Goal: Task Accomplishment & Management: Manage account settings

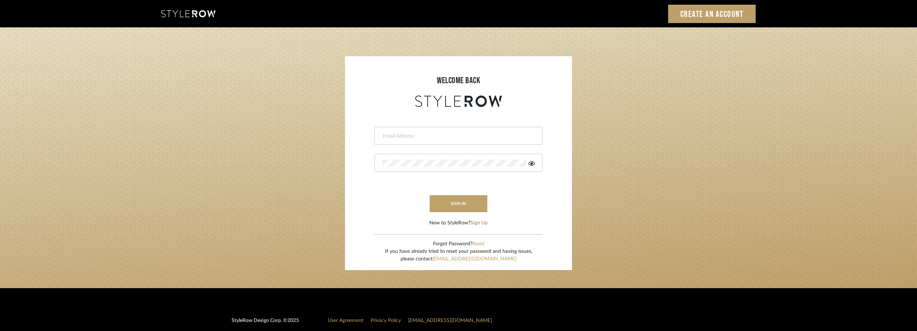
click at [408, 133] on input "email" at bounding box center [457, 136] width 151 height 7
click at [403, 143] on div at bounding box center [459, 136] width 168 height 18
type input "anela@studiodb.com"
click at [528, 167] on div at bounding box center [459, 163] width 168 height 18
click at [530, 165] on icon at bounding box center [532, 163] width 6 height 4
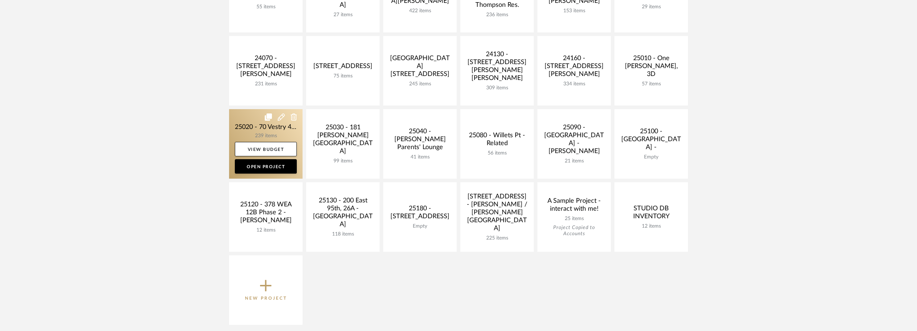
scroll to position [288, 0]
click at [238, 126] on link at bounding box center [266, 145] width 74 height 70
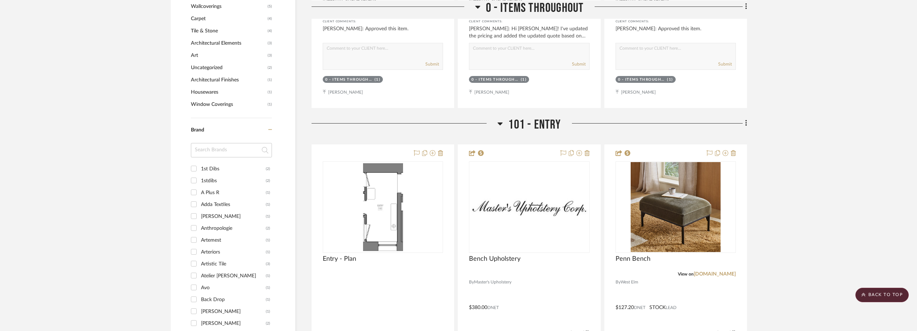
scroll to position [685, 0]
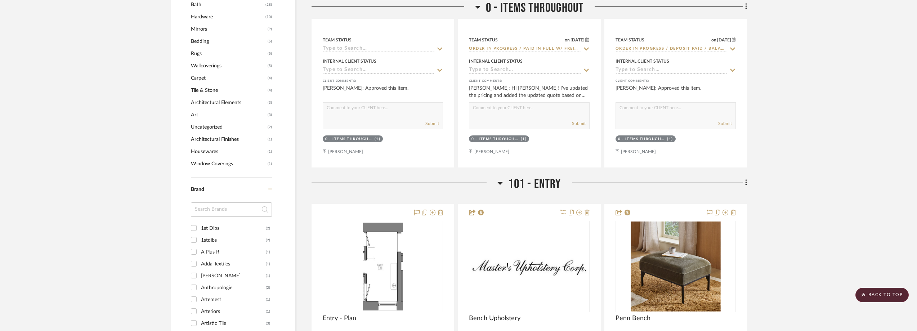
click at [213, 207] on input at bounding box center [231, 210] width 81 height 14
type input "av"
click at [210, 226] on div "Avo" at bounding box center [233, 229] width 65 height 12
click at [200, 226] on input "Avo (1)" at bounding box center [194, 228] width 12 height 12
checkbox input "true"
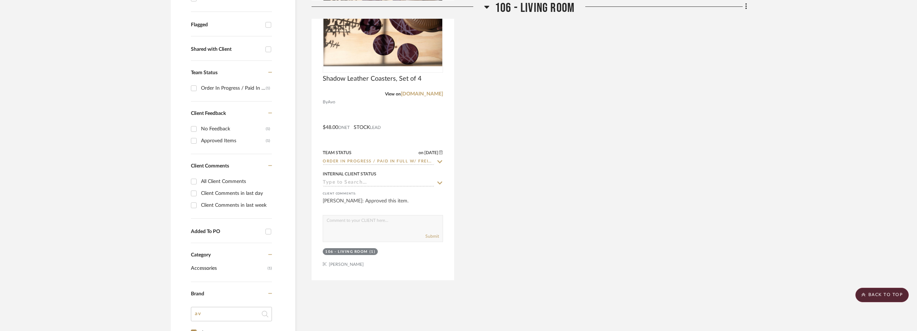
scroll to position [192, 0]
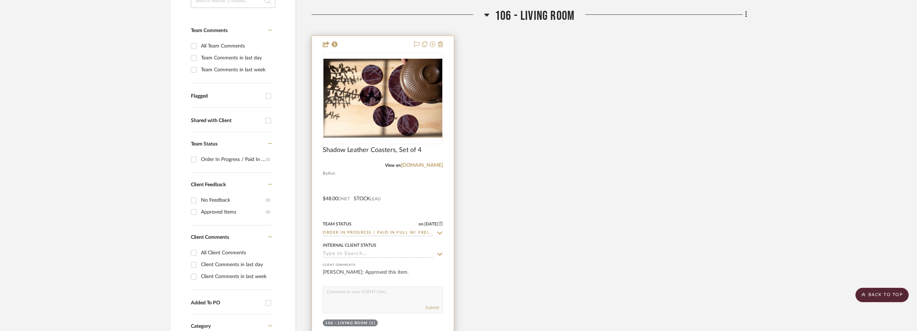
click at [440, 233] on icon at bounding box center [440, 233] width 5 height 3
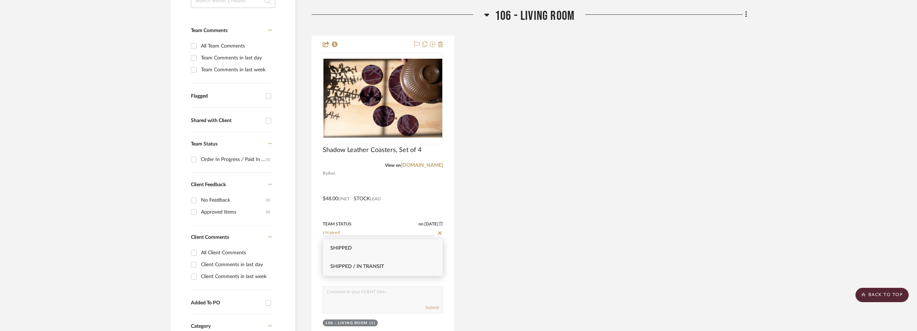
type input "shipped"
click at [407, 263] on div "Shipped / In Transit" at bounding box center [383, 267] width 120 height 18
type input "[DATE]"
type input "Shipped / In Transit"
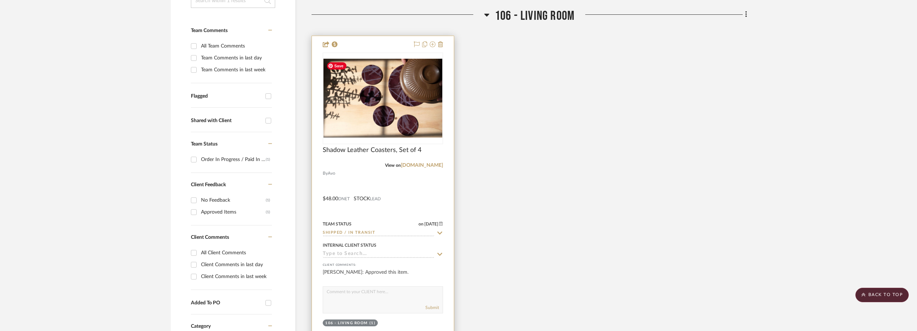
click at [0, 0] on img at bounding box center [0, 0] width 0 height 0
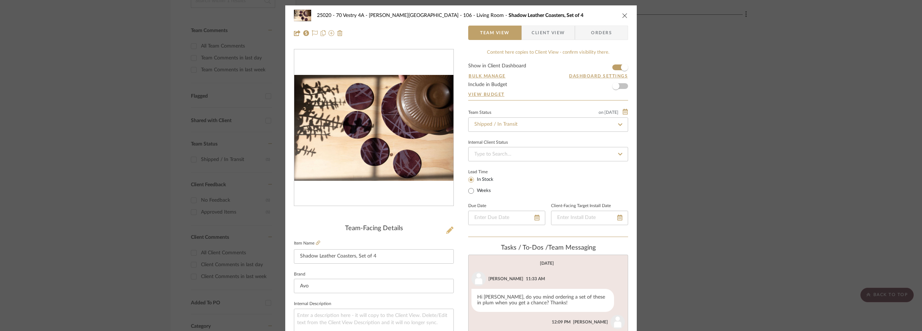
click at [447, 229] on icon at bounding box center [449, 230] width 7 height 7
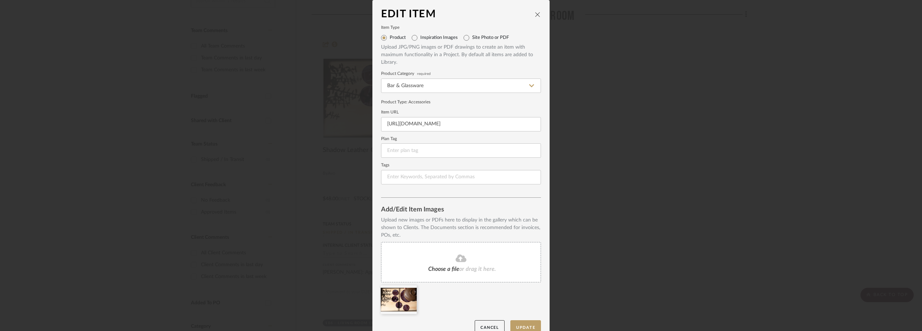
click at [450, 262] on fa-icon at bounding box center [461, 258] width 66 height 9
click at [410, 291] on icon at bounding box center [411, 290] width 5 height 6
click at [523, 328] on button "Update" at bounding box center [526, 327] width 31 height 15
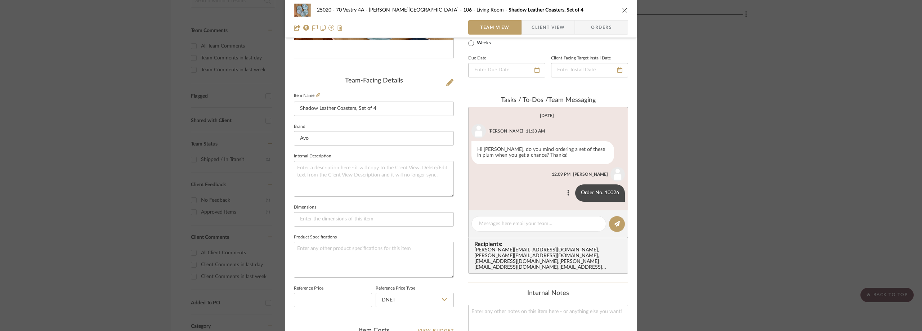
scroll to position [144, 0]
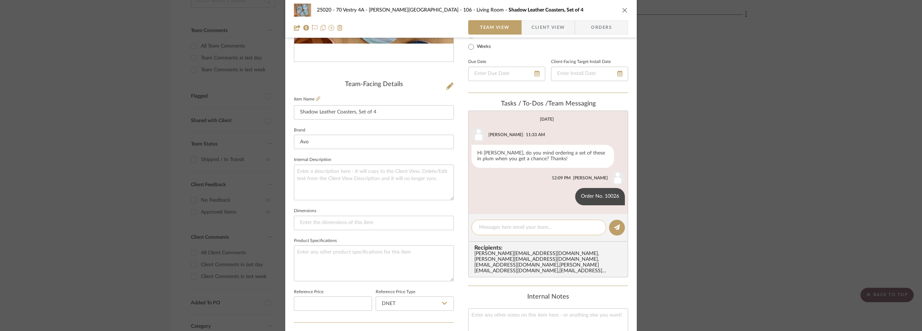
click at [507, 228] on textarea at bounding box center [539, 228] width 120 height 8
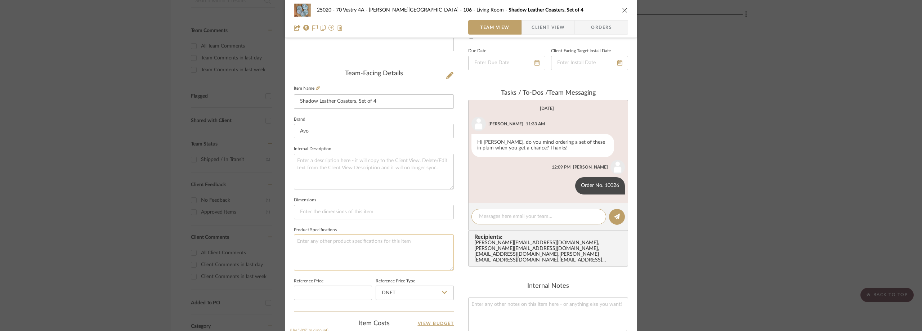
scroll to position [216, 0]
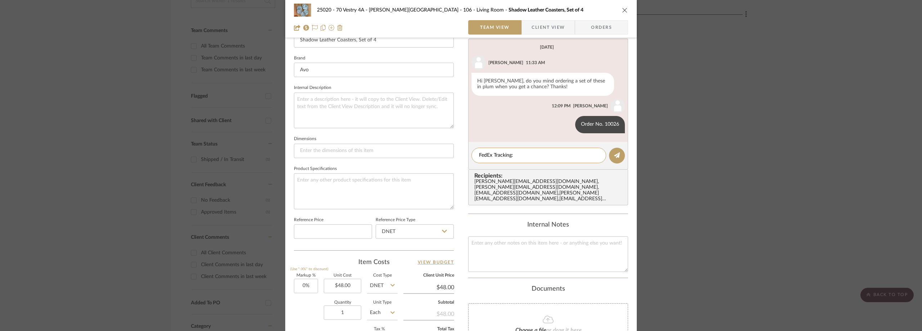
paste textarea "884754596997"
type textarea "FedEx Tracking: 884754596997"
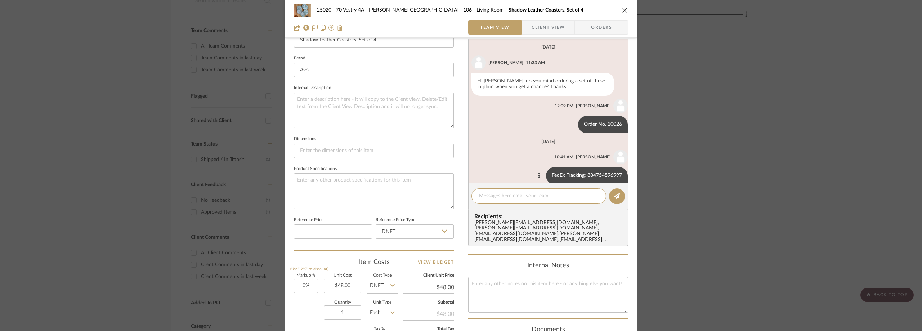
scroll to position [10, 0]
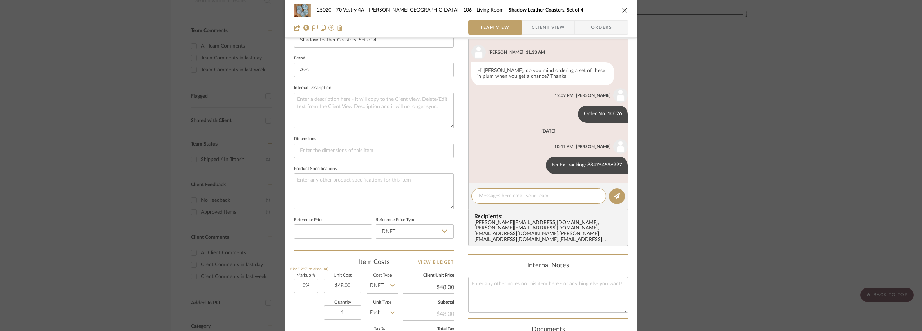
click at [147, 84] on div "25020 - 70 Vestry 4A - [PERSON_NAME] 106 - Living Room Shadow Leather Coasters,…" at bounding box center [461, 165] width 922 height 331
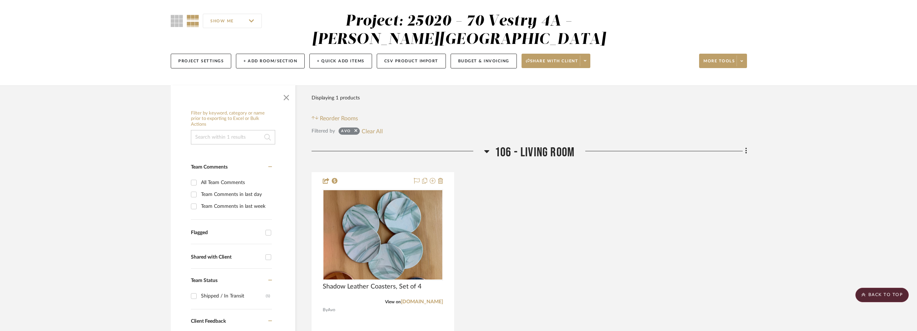
scroll to position [0, 0]
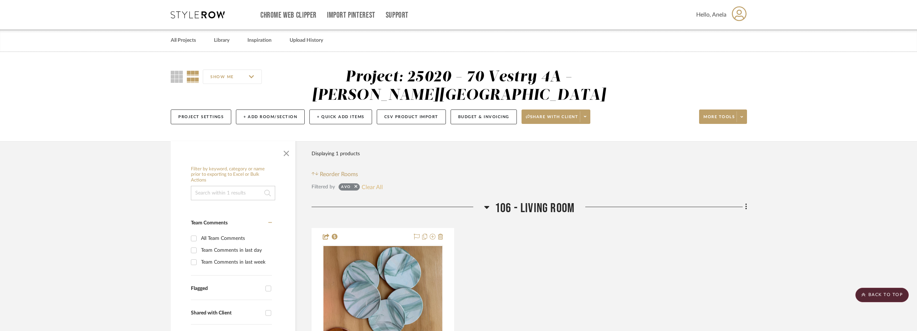
click at [372, 184] on button "Clear All" at bounding box center [372, 186] width 21 height 9
checkbox input "false"
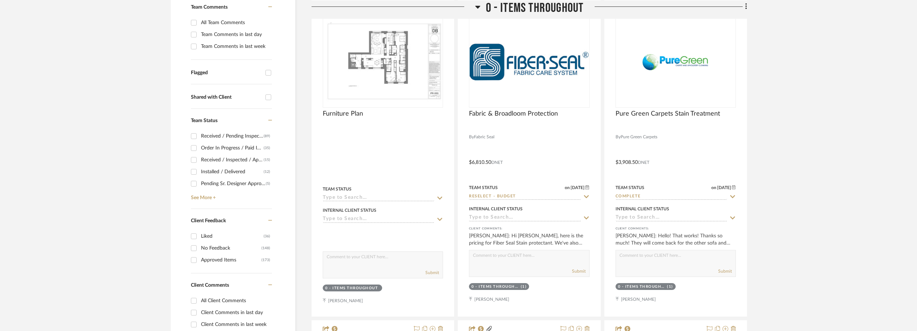
scroll to position [216, 0]
click at [203, 199] on link "See More +" at bounding box center [230, 195] width 83 height 12
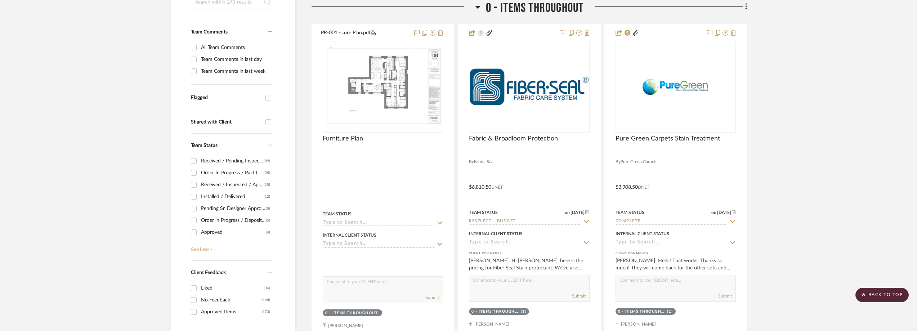
scroll to position [180, 0]
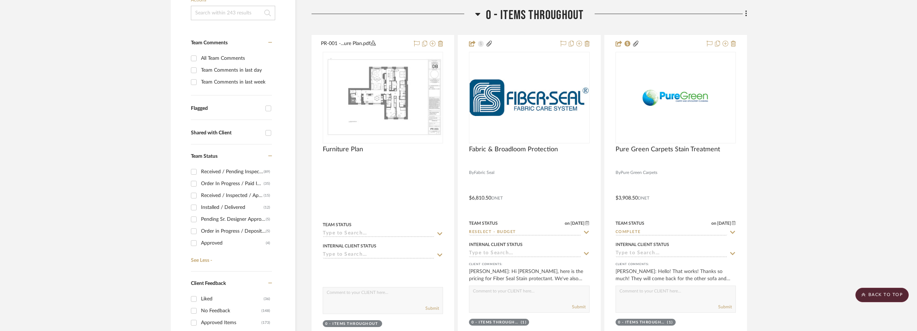
click at [240, 183] on div "Order In Progress / Paid In Full w/ Freight, No Balance due" at bounding box center [232, 184] width 63 height 12
click at [200, 183] on input "Order In Progress / Paid In Full w/ Freight, No Balance due (35)" at bounding box center [194, 184] width 12 height 12
checkbox input "true"
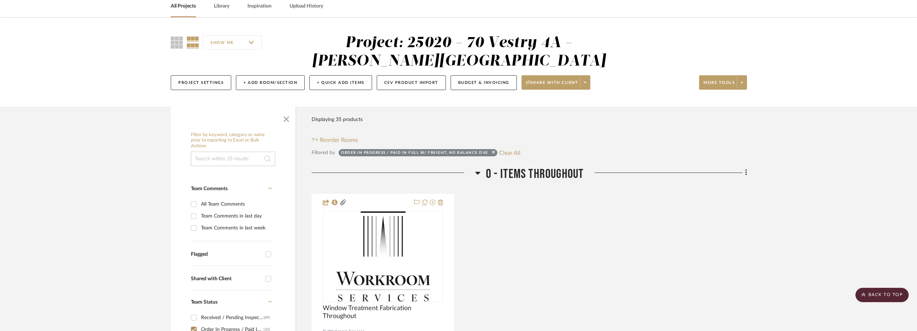
scroll to position [0, 0]
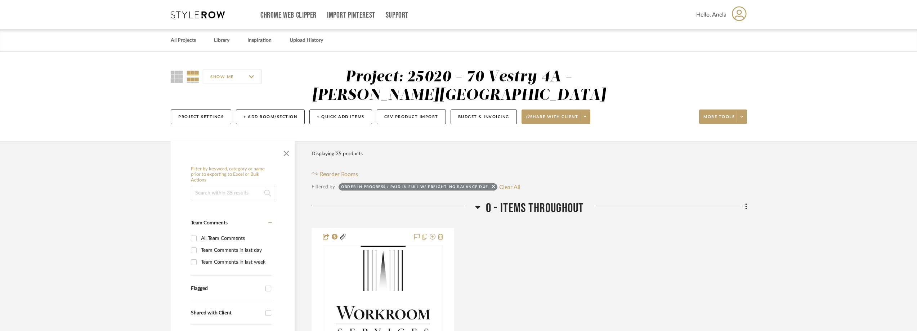
click at [209, 10] on div "Chrome Web Clipper Import Pinterest Support All Projects Library Inspiration Up…" at bounding box center [459, 15] width 577 height 30
click at [209, 14] on icon at bounding box center [198, 14] width 54 height 7
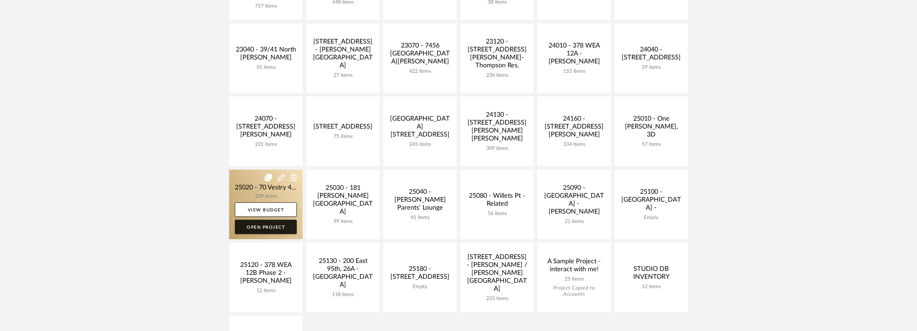
scroll to position [216, 0]
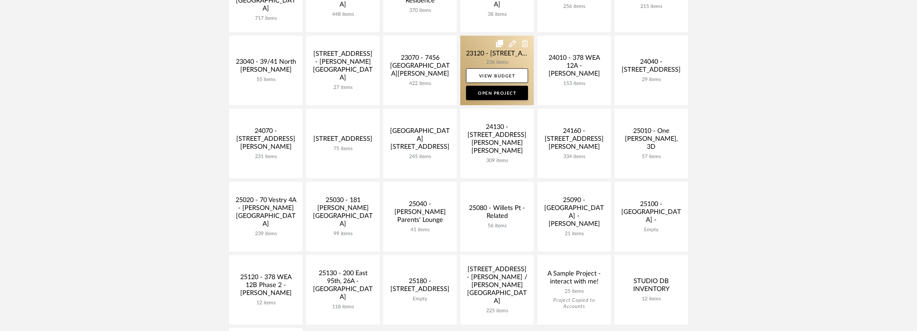
click at [488, 57] on link at bounding box center [498, 71] width 74 height 70
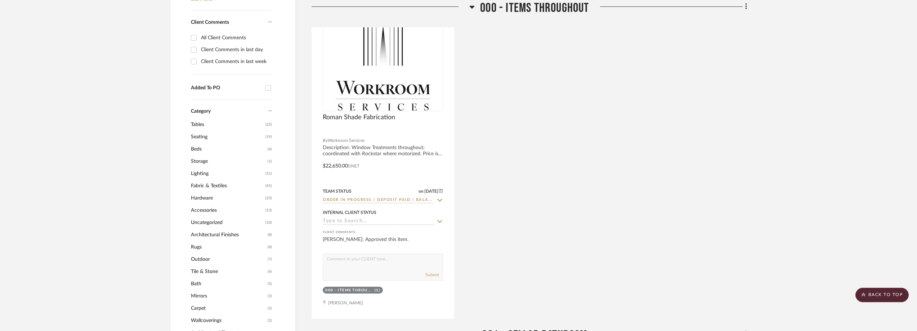
scroll to position [757, 0]
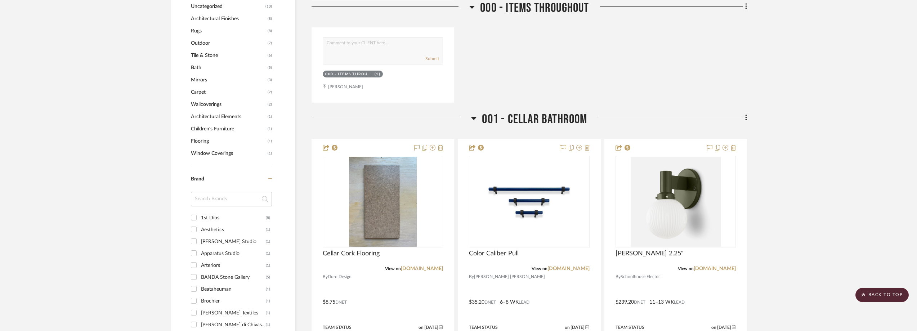
click at [195, 201] on input at bounding box center [231, 199] width 81 height 14
type input "cb2"
click at [213, 216] on div "CB2" at bounding box center [233, 218] width 65 height 12
click at [200, 216] on input "CB2 (6)" at bounding box center [194, 218] width 12 height 12
checkbox input "true"
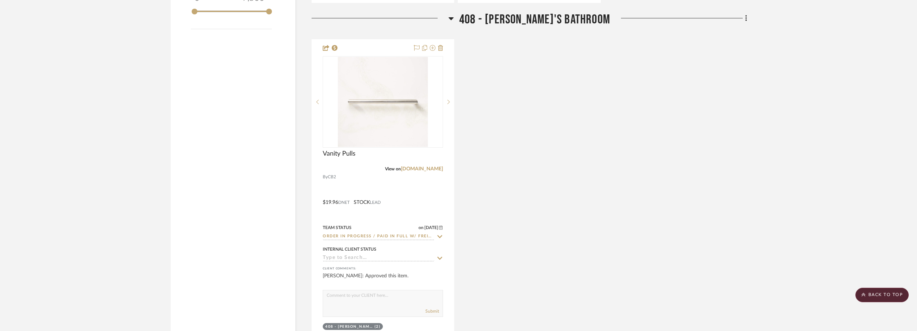
scroll to position [893, 0]
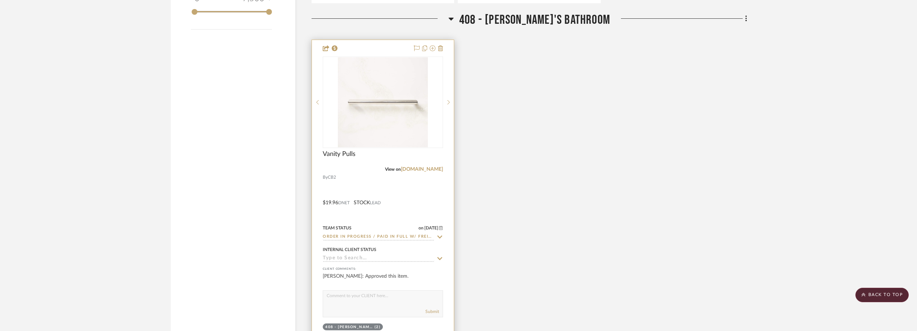
click at [439, 236] on icon at bounding box center [440, 237] width 6 height 6
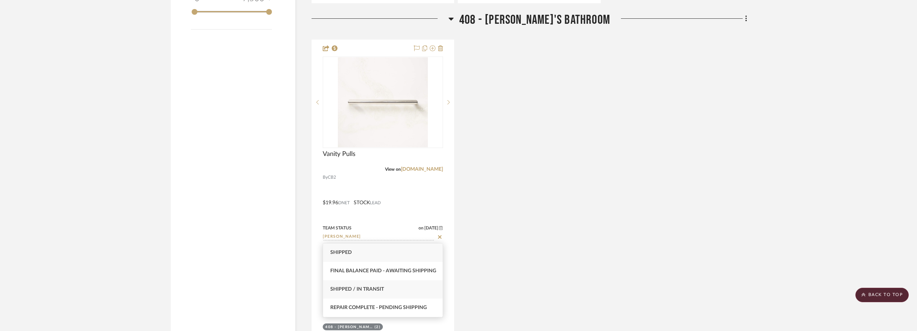
type input "[PERSON_NAME]"
click at [395, 288] on div "Shipped / In Transit" at bounding box center [383, 289] width 120 height 18
type input "[DATE]"
type input "Shipped / In Transit"
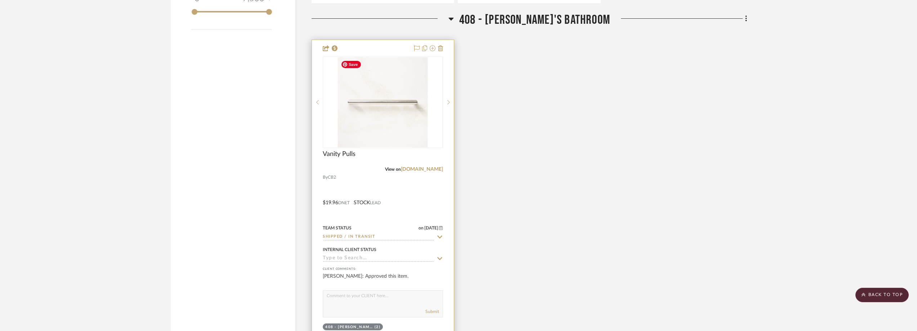
click at [0, 0] on img at bounding box center [0, 0] width 0 height 0
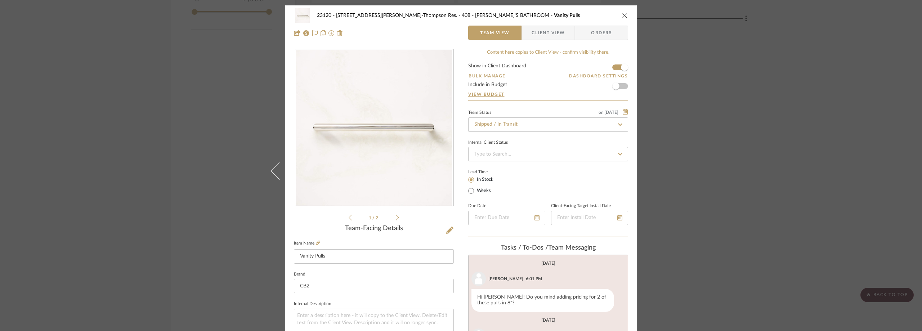
scroll to position [30, 0]
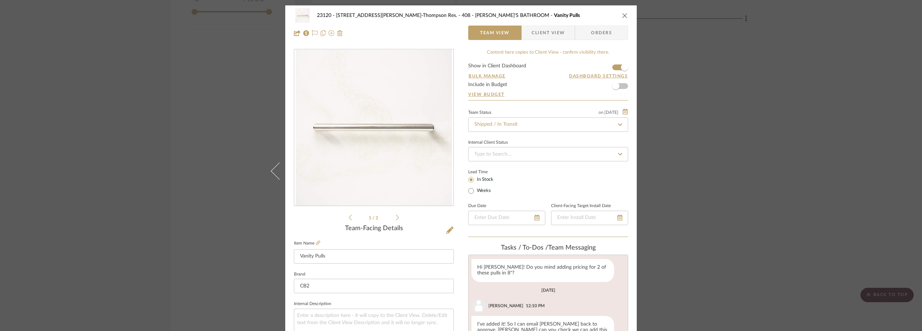
click at [210, 101] on div "23120 - [STREET_ADDRESS][PERSON_NAME], [PERSON_NAME] Res. 408 - [PERSON_NAME]'S…" at bounding box center [461, 165] width 922 height 331
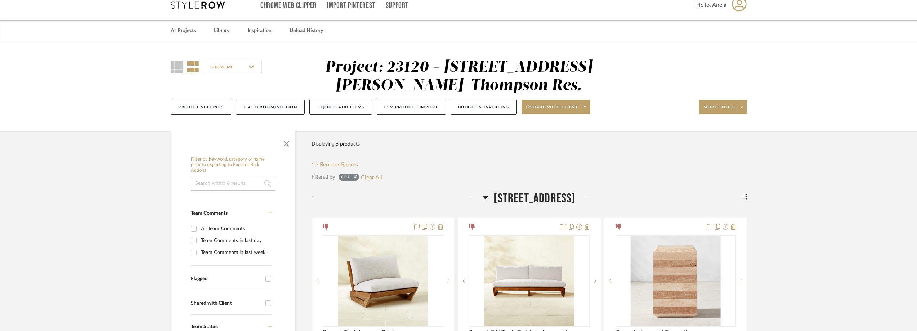
scroll to position [0, 0]
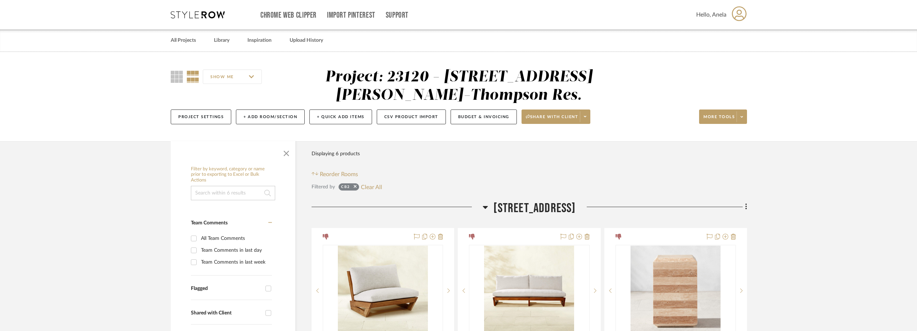
click at [199, 14] on icon at bounding box center [198, 14] width 54 height 7
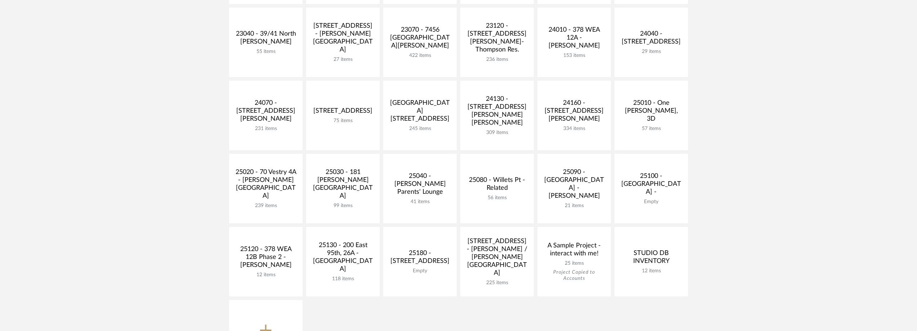
scroll to position [252, 0]
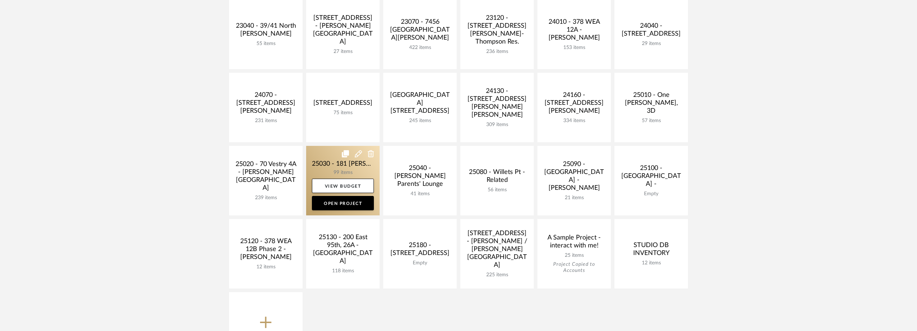
click at [343, 168] on link at bounding box center [343, 181] width 74 height 70
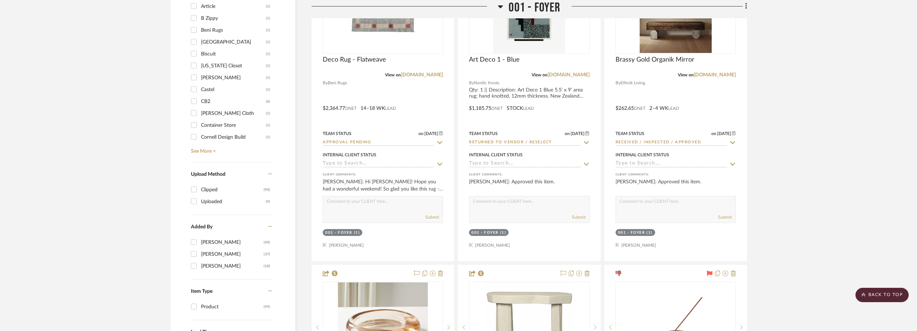
scroll to position [793, 0]
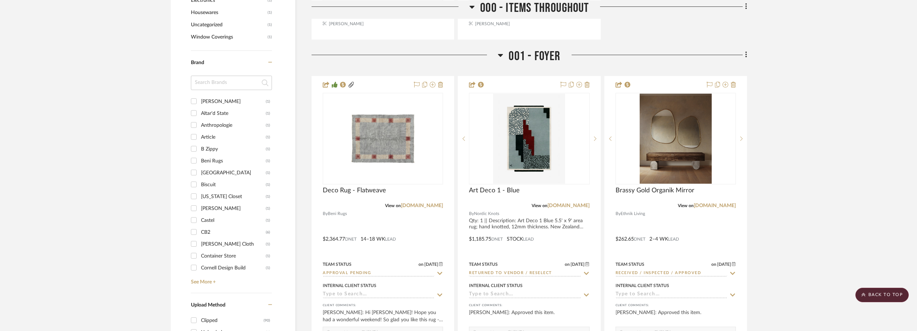
click at [223, 90] on input at bounding box center [231, 83] width 81 height 14
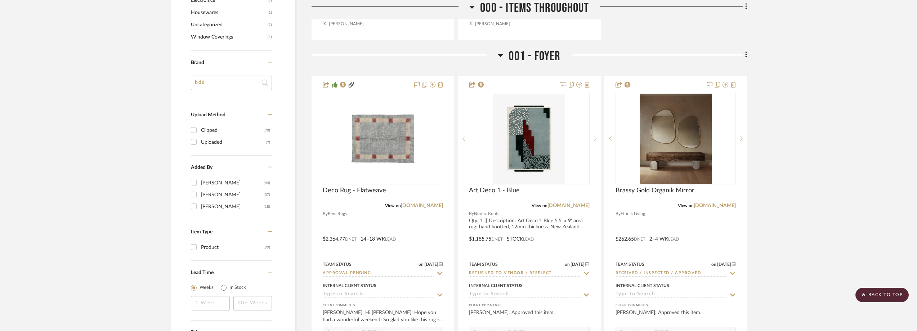
type input "bd"
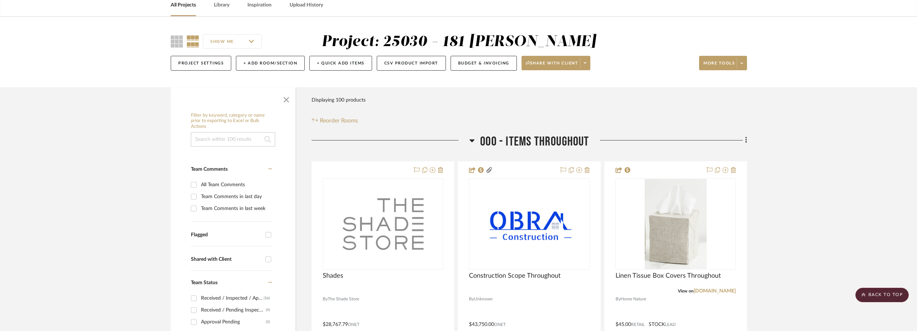
scroll to position [0, 0]
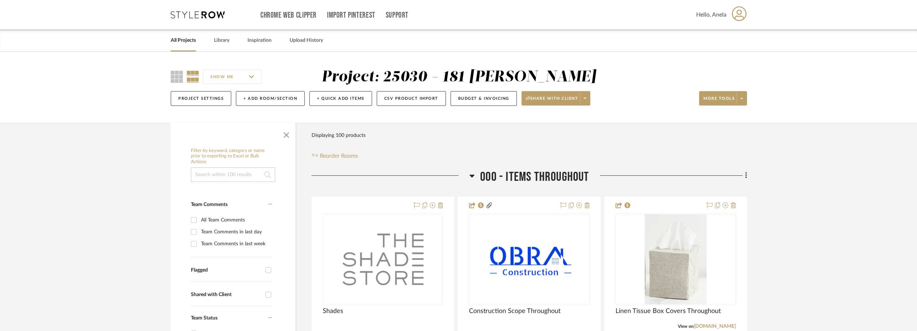
click at [181, 20] on div "Chrome Web Clipper Import Pinterest Support All Projects Library Inspiration Up…" at bounding box center [459, 15] width 577 height 30
click at [185, 16] on icon at bounding box center [198, 14] width 54 height 7
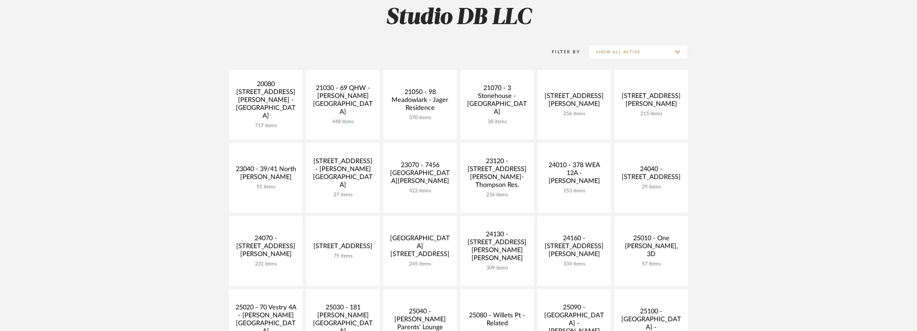
scroll to position [108, 0]
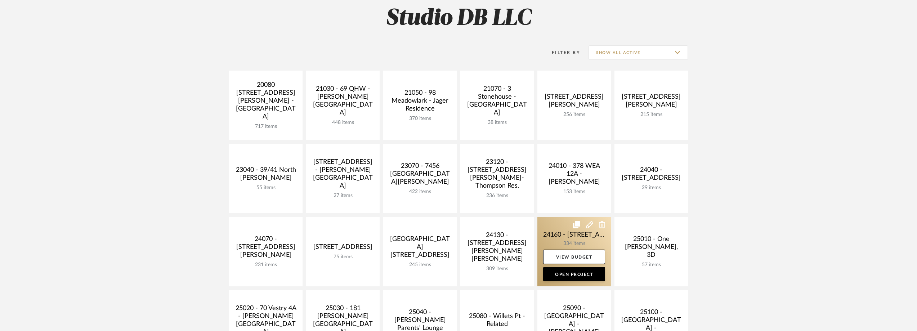
click at [571, 234] on link at bounding box center [575, 252] width 74 height 70
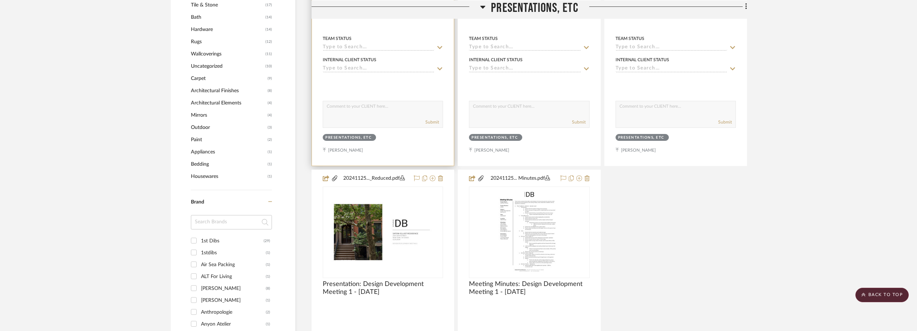
scroll to position [757, 0]
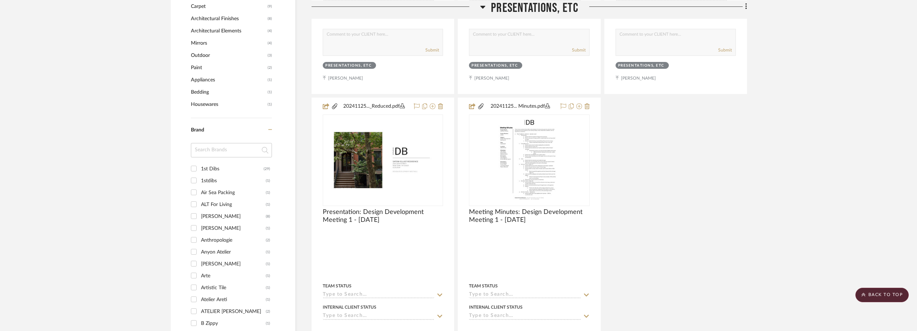
click at [241, 152] on input at bounding box center [231, 150] width 81 height 14
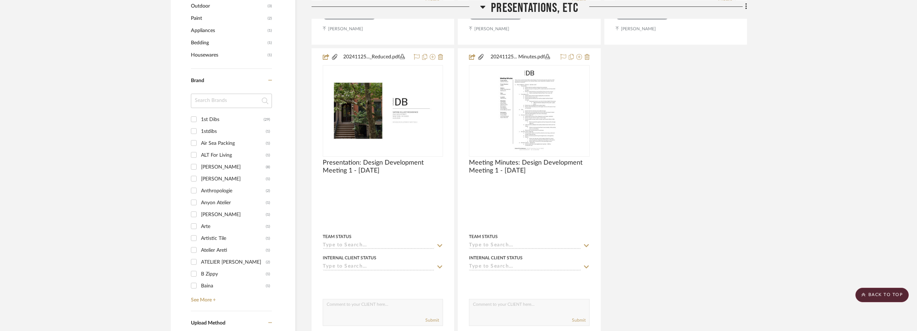
scroll to position [901, 0]
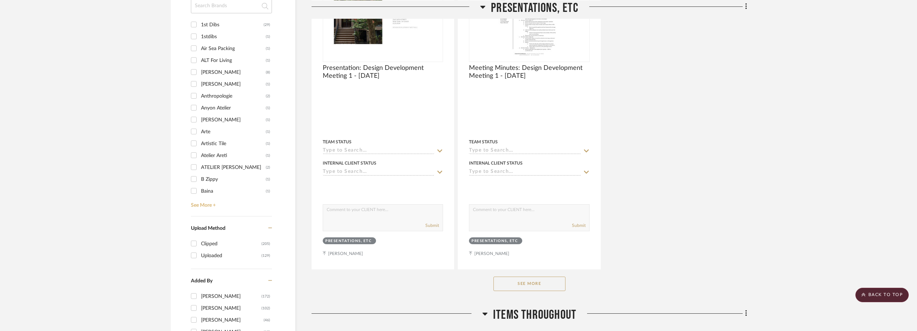
click at [206, 204] on link "See More +" at bounding box center [230, 203] width 83 height 12
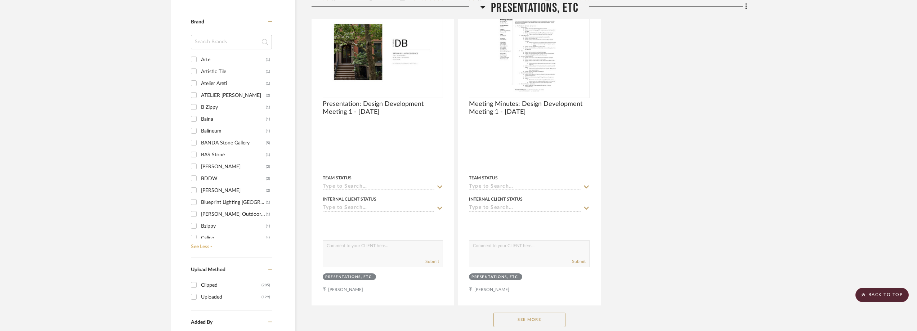
scroll to position [0, 0]
click at [235, 36] on input at bounding box center [231, 42] width 81 height 14
click at [235, 39] on input at bounding box center [231, 42] width 81 height 14
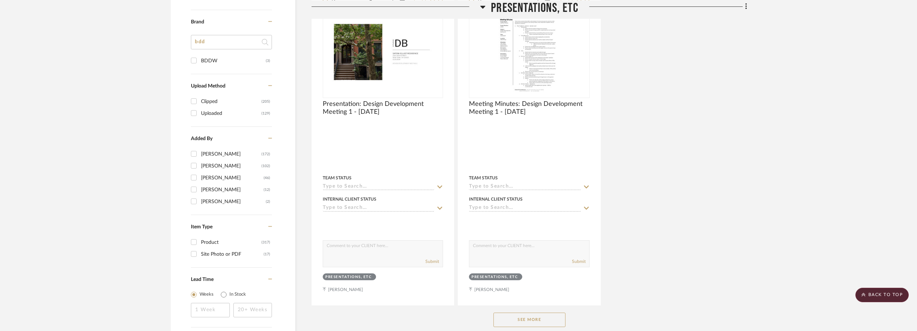
type input "bdd"
click at [232, 61] on div "BDDW" at bounding box center [233, 61] width 65 height 12
click at [200, 61] on input "BDDW (3)" at bounding box center [194, 61] width 12 height 12
checkbox input "true"
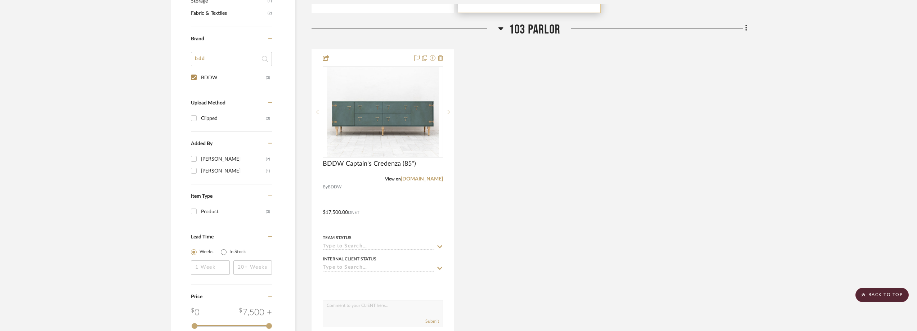
scroll to position [613, 0]
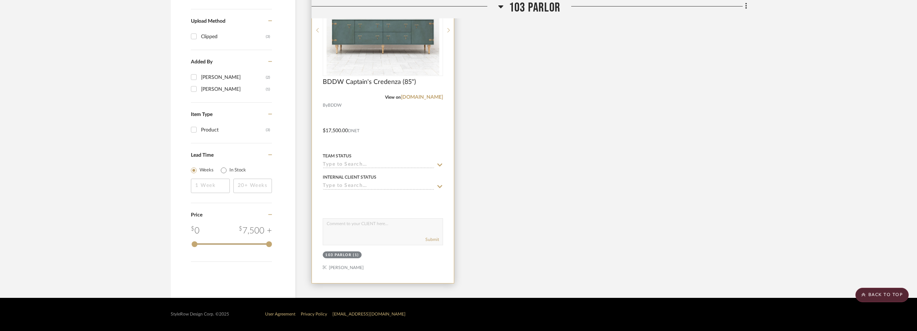
click at [0, 0] on img at bounding box center [0, 0] width 0 height 0
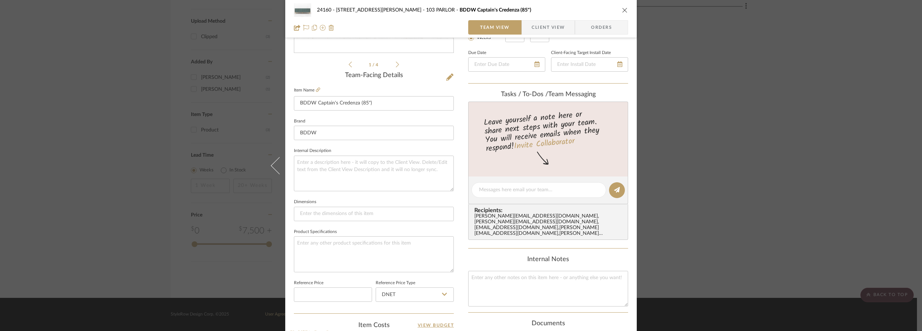
scroll to position [180, 0]
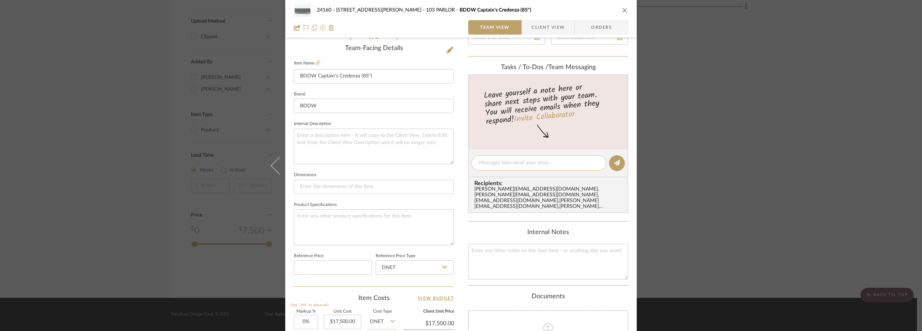
click at [502, 168] on div at bounding box center [539, 162] width 135 height 15
click at [504, 165] on textarea at bounding box center [539, 163] width 120 height 8
paste textarea "[DATE] morning 9/30"
click at [476, 161] on div "[DATE] morning 9/30" at bounding box center [539, 162] width 135 height 15
click at [479, 162] on textarea "[DATE] morning 9/30" at bounding box center [539, 163] width 120 height 8
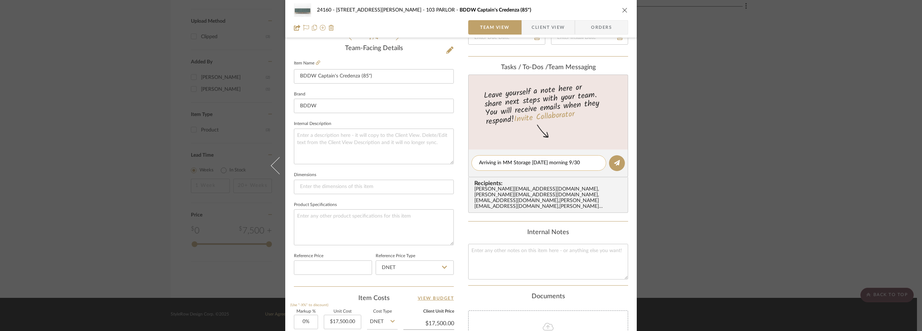
click at [595, 163] on textarea "Arriving in MM Storage [DATE] morning 9/30" at bounding box center [539, 163] width 120 height 8
click at [497, 162] on textarea "Arriving in MM Storage [DATE] morning 9/30" at bounding box center [539, 163] width 120 height 8
drag, startPoint x: 528, startPoint y: 163, endPoint x: 475, endPoint y: 160, distance: 52.7
click at [475, 160] on div "Arriving in MM Storage [DATE] morning 9/30" at bounding box center [539, 162] width 135 height 15
click at [511, 161] on textarea "Arriving in MM Storage [DATE] morning 9/30" at bounding box center [539, 163] width 120 height 8
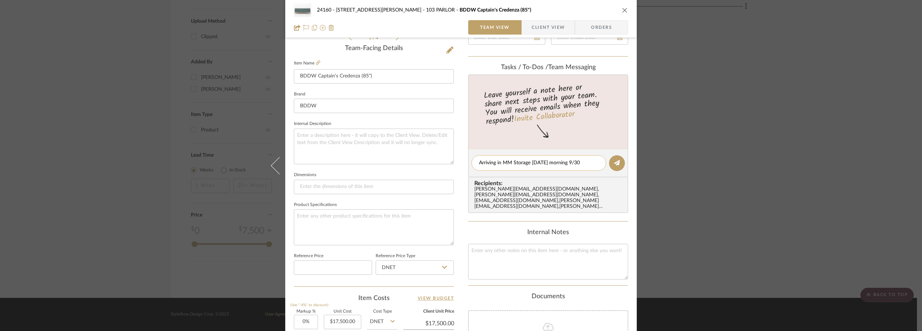
click at [528, 163] on textarea "Arriving in MM Storage [DATE] morning 9/30" at bounding box center [539, 163] width 120 height 8
click at [495, 163] on textarea "Arriving in MM Storage [DATE] morning 9/30" at bounding box center [539, 163] width 120 height 8
click at [499, 163] on textarea "Arriving in MM Storage [DATE] morning 9/30" at bounding box center [539, 163] width 120 height 8
click at [497, 163] on textarea "Arriving in MM Storage [DATE] morning 9/30" at bounding box center [539, 163] width 120 height 8
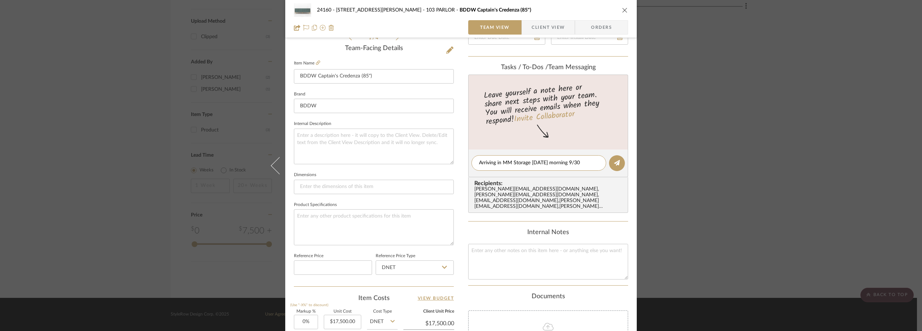
drag, startPoint x: 500, startPoint y: 163, endPoint x: 468, endPoint y: 165, distance: 32.5
click at [468, 165] on editor-of-message "Arriving in MM Storage [DATE] morning 9/30" at bounding box center [548, 164] width 160 height 28
type textarea "Arriving in MM Storage [DATE] morning 9/30"
click at [587, 162] on textarea "Arriving in MM Storage [DATE] morning 9/30" at bounding box center [539, 163] width 120 height 8
